Goal: Use online tool/utility: Utilize a website feature to perform a specific function

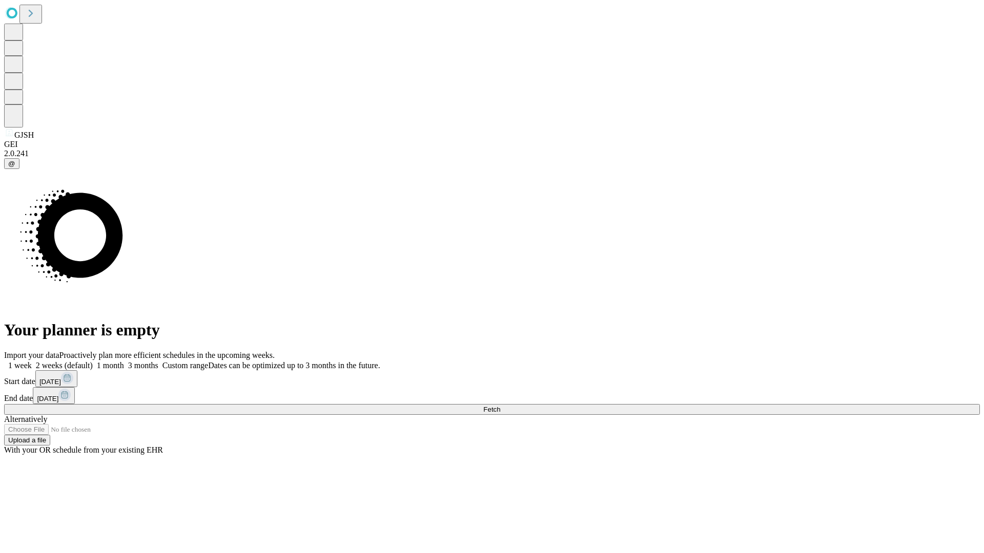
click at [500, 406] on span "Fetch" at bounding box center [491, 410] width 17 height 8
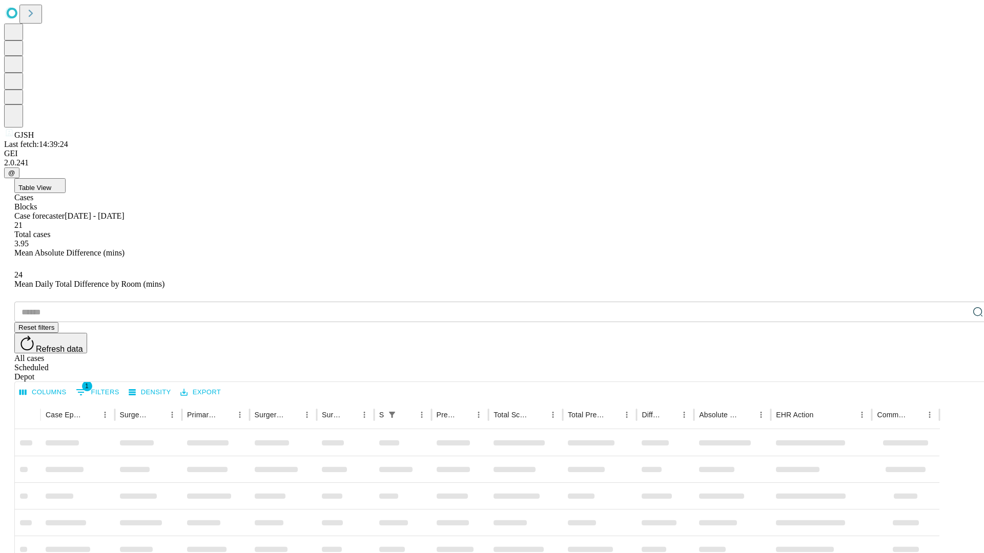
click at [51, 184] on span "Table View" at bounding box center [34, 188] width 33 height 8
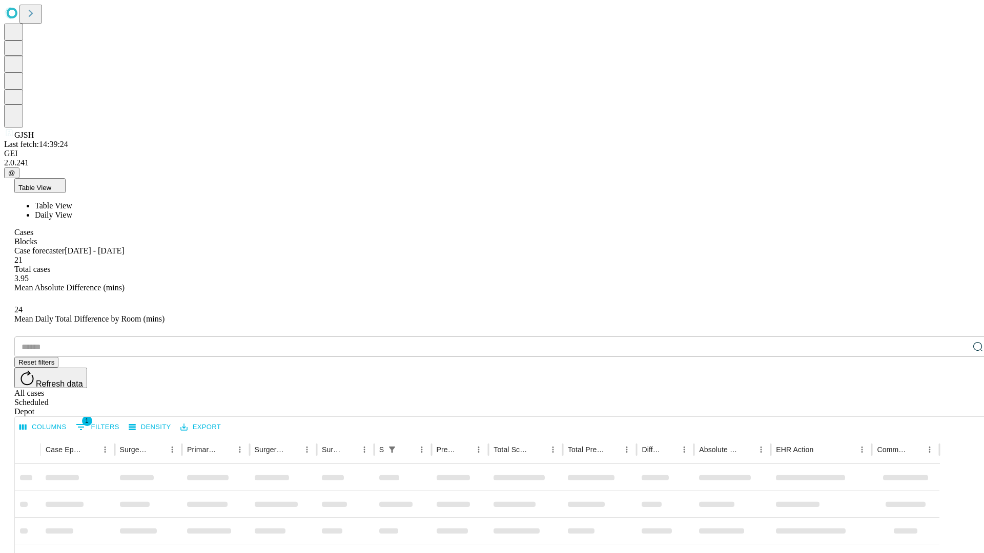
click at [72, 211] on span "Daily View" at bounding box center [53, 215] width 37 height 9
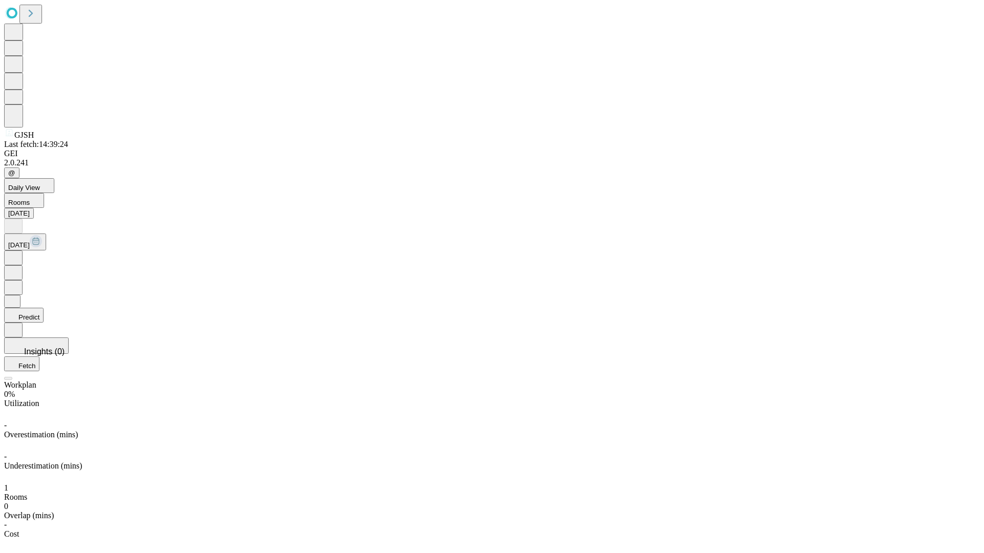
click at [44, 308] on button "Predict" at bounding box center [23, 315] width 39 height 15
